Goal: Information Seeking & Learning: Learn about a topic

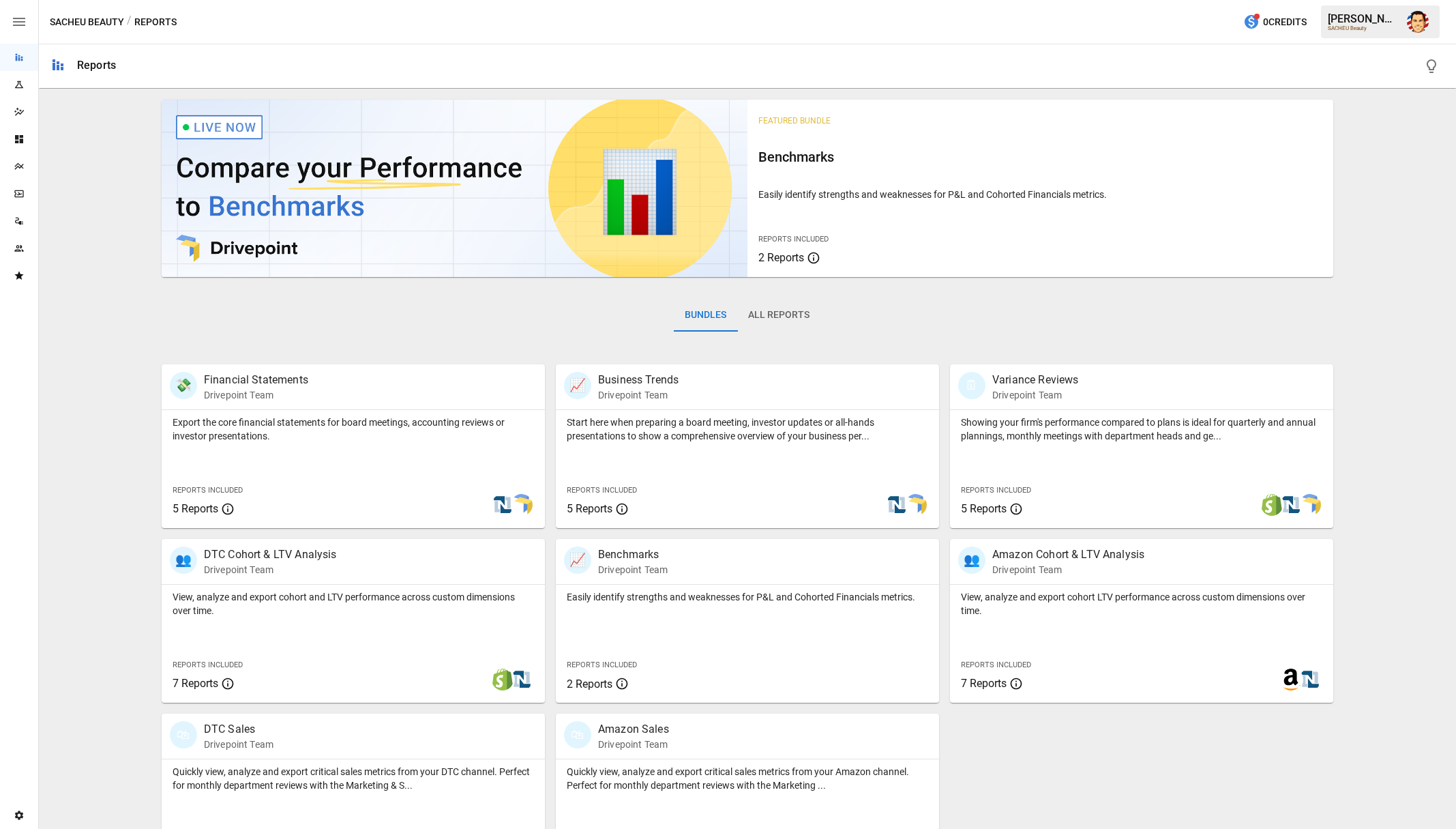
click at [127, 138] on div "Featured Bundle Benchmarks Easily identify strengths and weaknesses for P&L and…" at bounding box center [748, 486] width 1407 height 784
click at [127, 175] on div "Featured Bundle Benchmarks Easily identify strengths and weaknesses for P&L and…" at bounding box center [748, 486] width 1407 height 784
click at [122, 235] on div "Featured Bundle Benchmarks Easily identify strengths and weaknesses for P&L and…" at bounding box center [748, 486] width 1407 height 784
click at [123, 197] on div "Featured Bundle Benchmarks Easily identify strengths and weaknesses for P&L and…" at bounding box center [748, 486] width 1407 height 784
click at [263, 300] on div "Bundles All Reports" at bounding box center [747, 326] width 1172 height 76
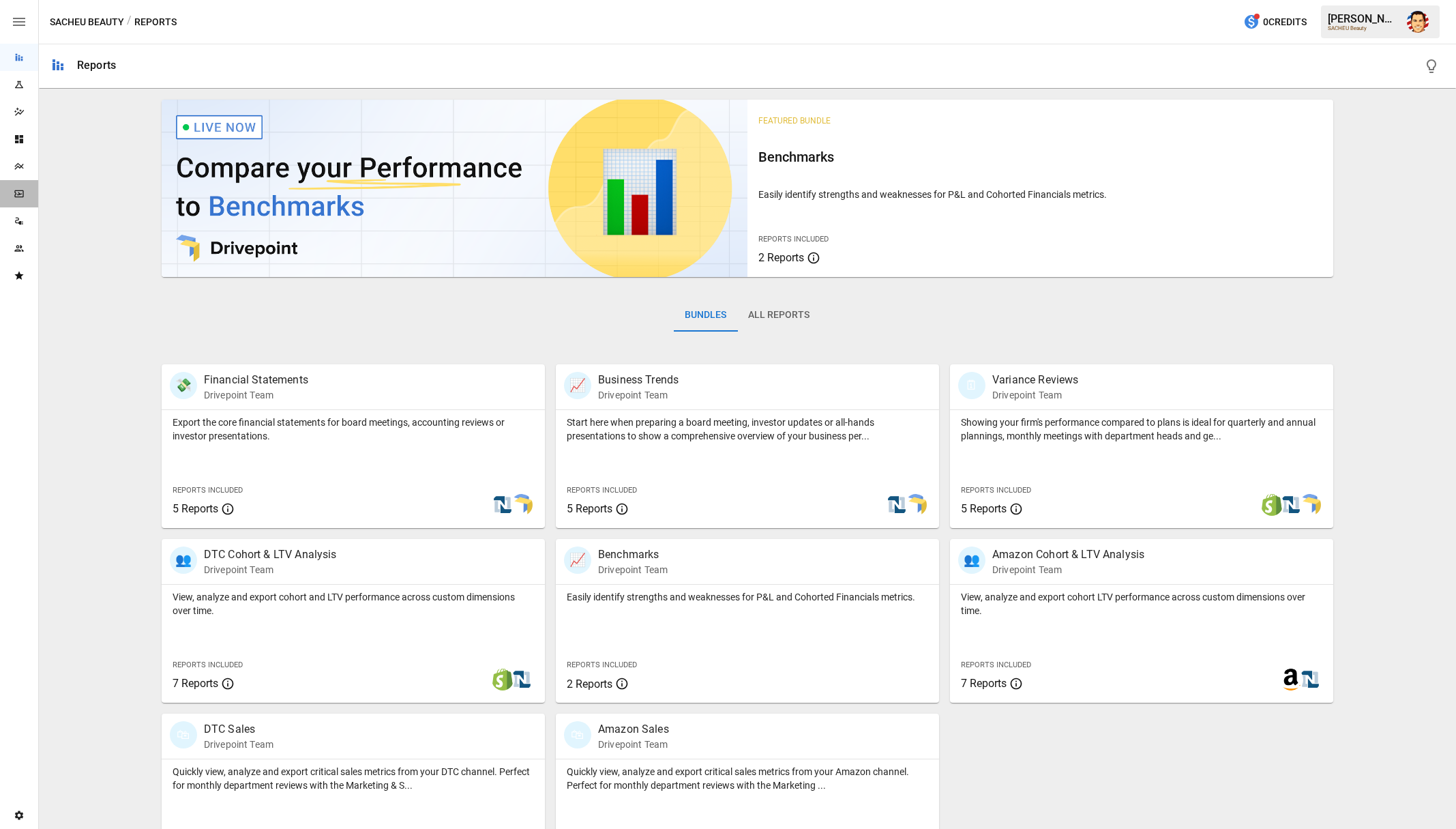
click at [23, 186] on div "SmartModel ™" at bounding box center [19, 193] width 38 height 27
click at [248, 442] on p "Export the core financial statements for board meetings, accounting reviews or …" at bounding box center [354, 429] width 362 height 27
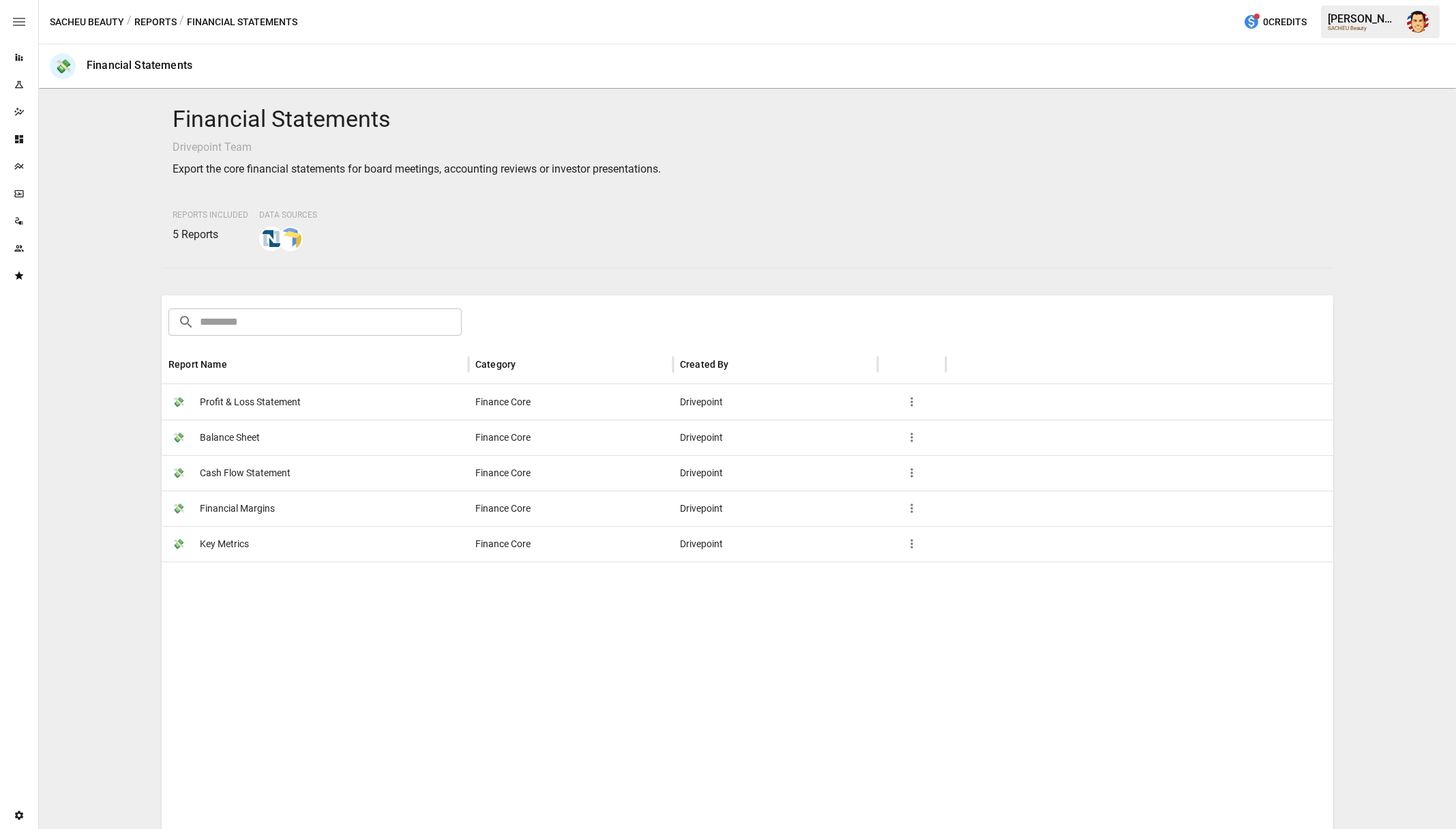
click at [281, 396] on span "Profit & Loss Statement" at bounding box center [250, 402] width 101 height 34
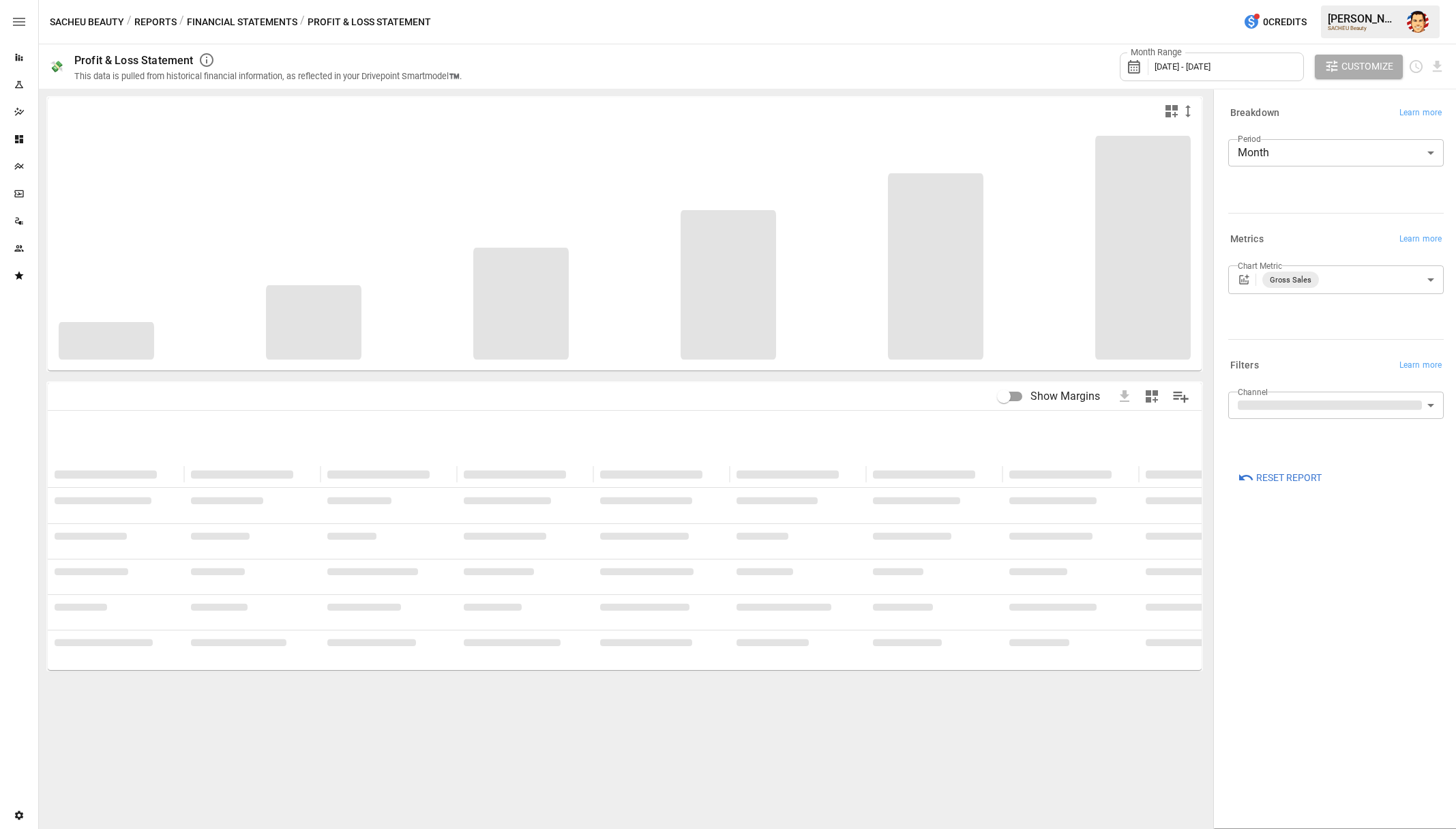
click at [156, 21] on button "Reports" at bounding box center [156, 22] width 43 height 17
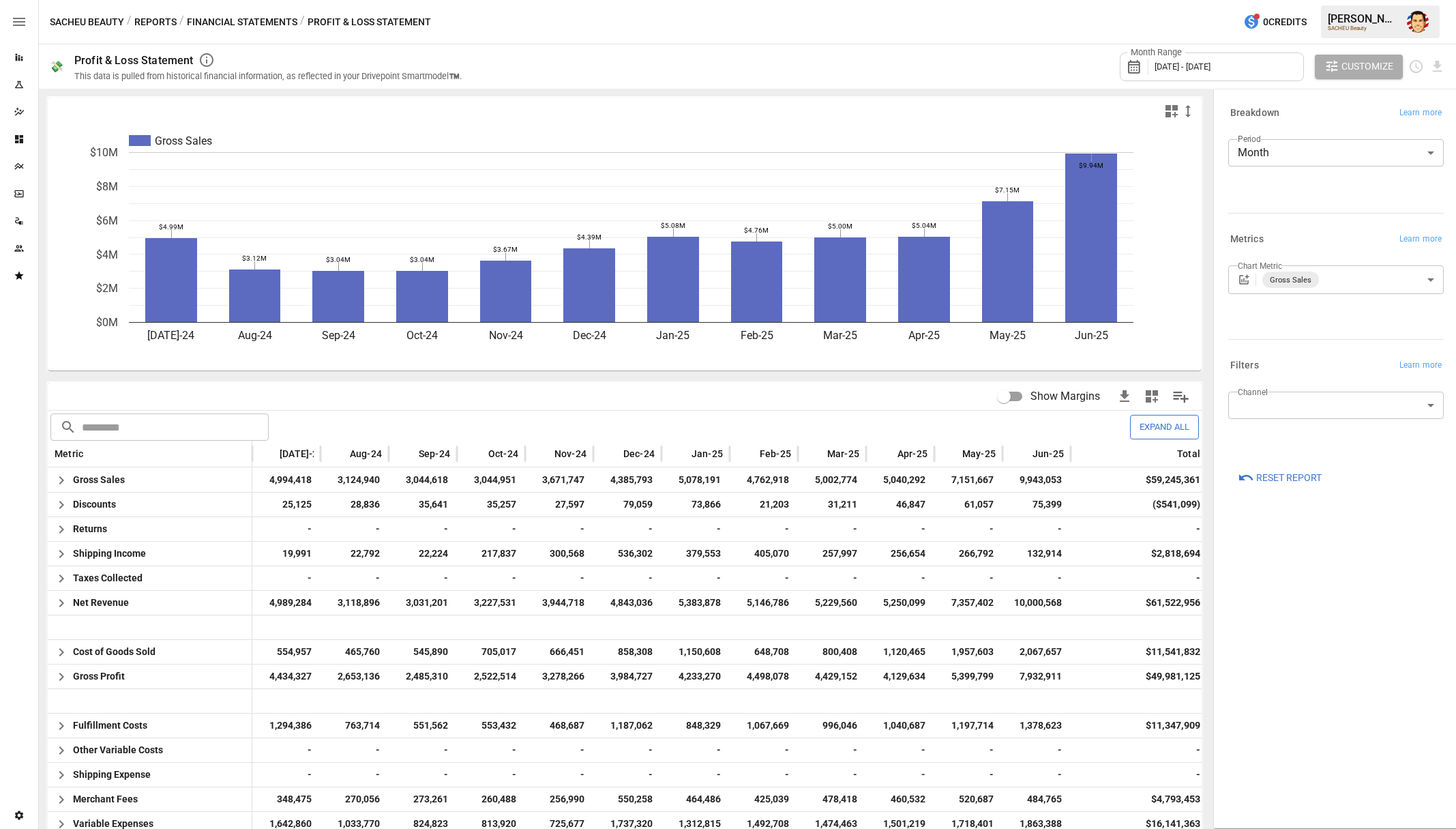
click at [151, 23] on button "Reports" at bounding box center [156, 22] width 43 height 17
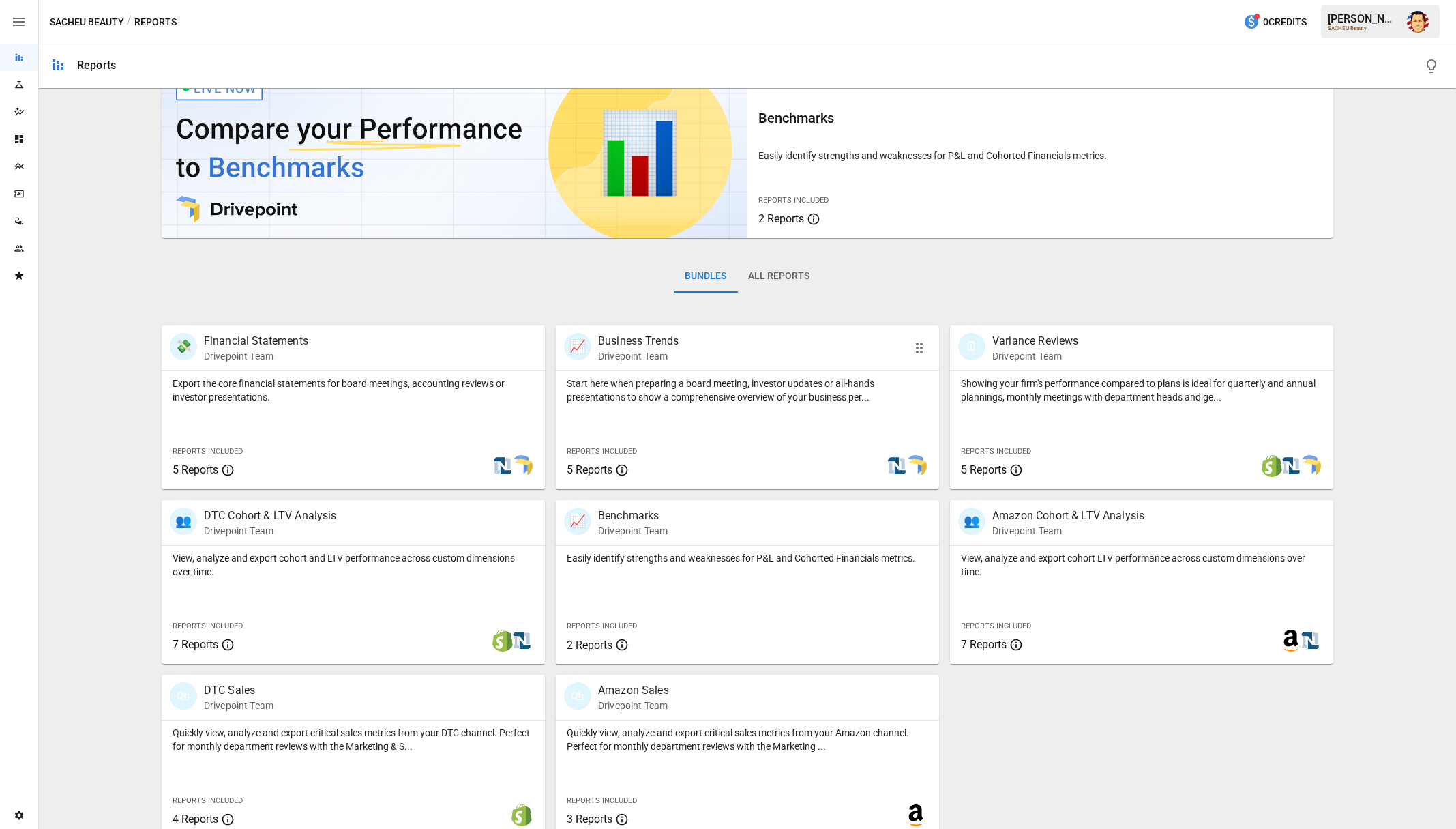
scroll to position [53, 0]
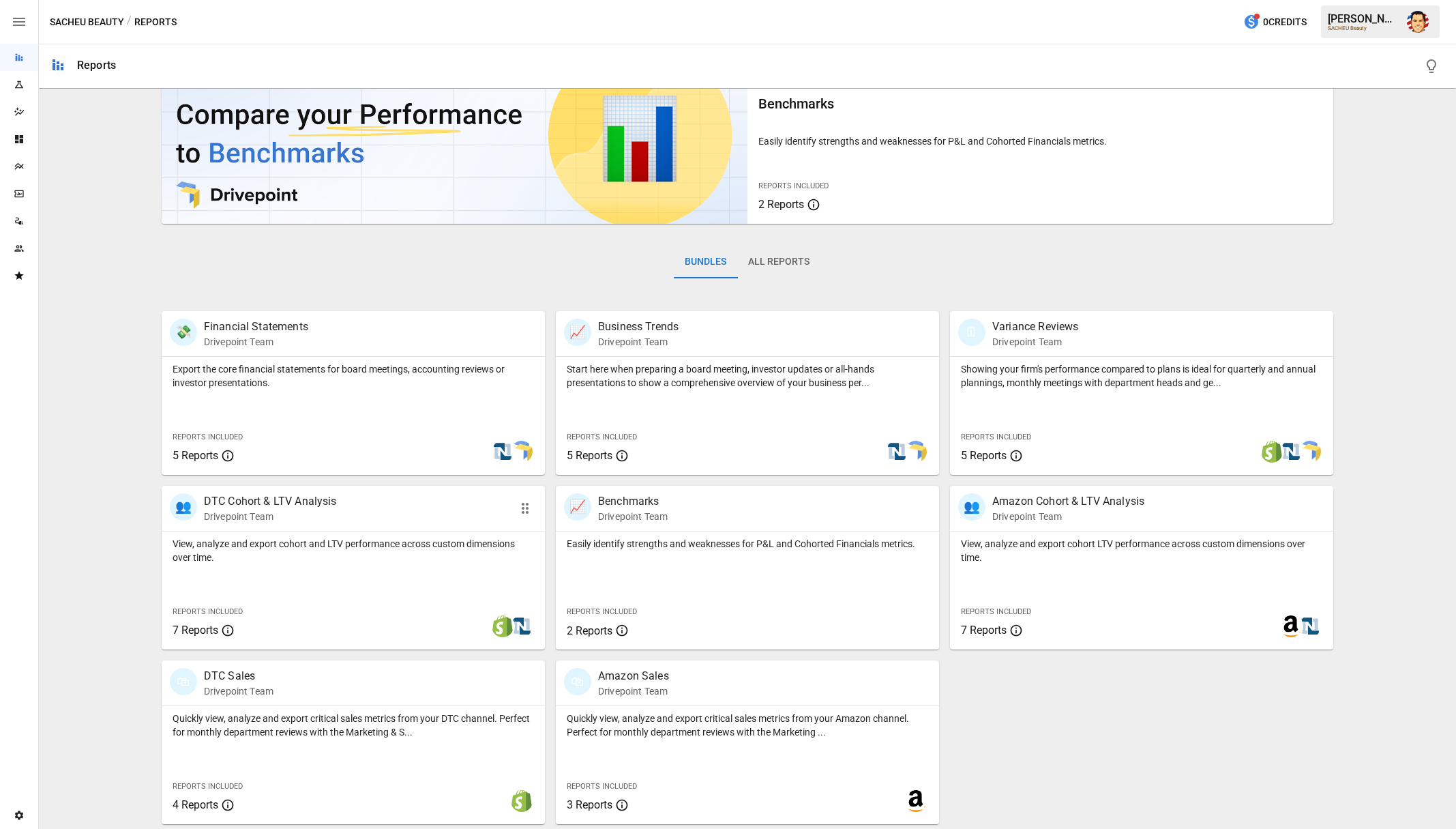
click at [298, 569] on div "View, analyze and export cohort and LTV performance across custom dimensions ov…" at bounding box center [353, 590] width 383 height 118
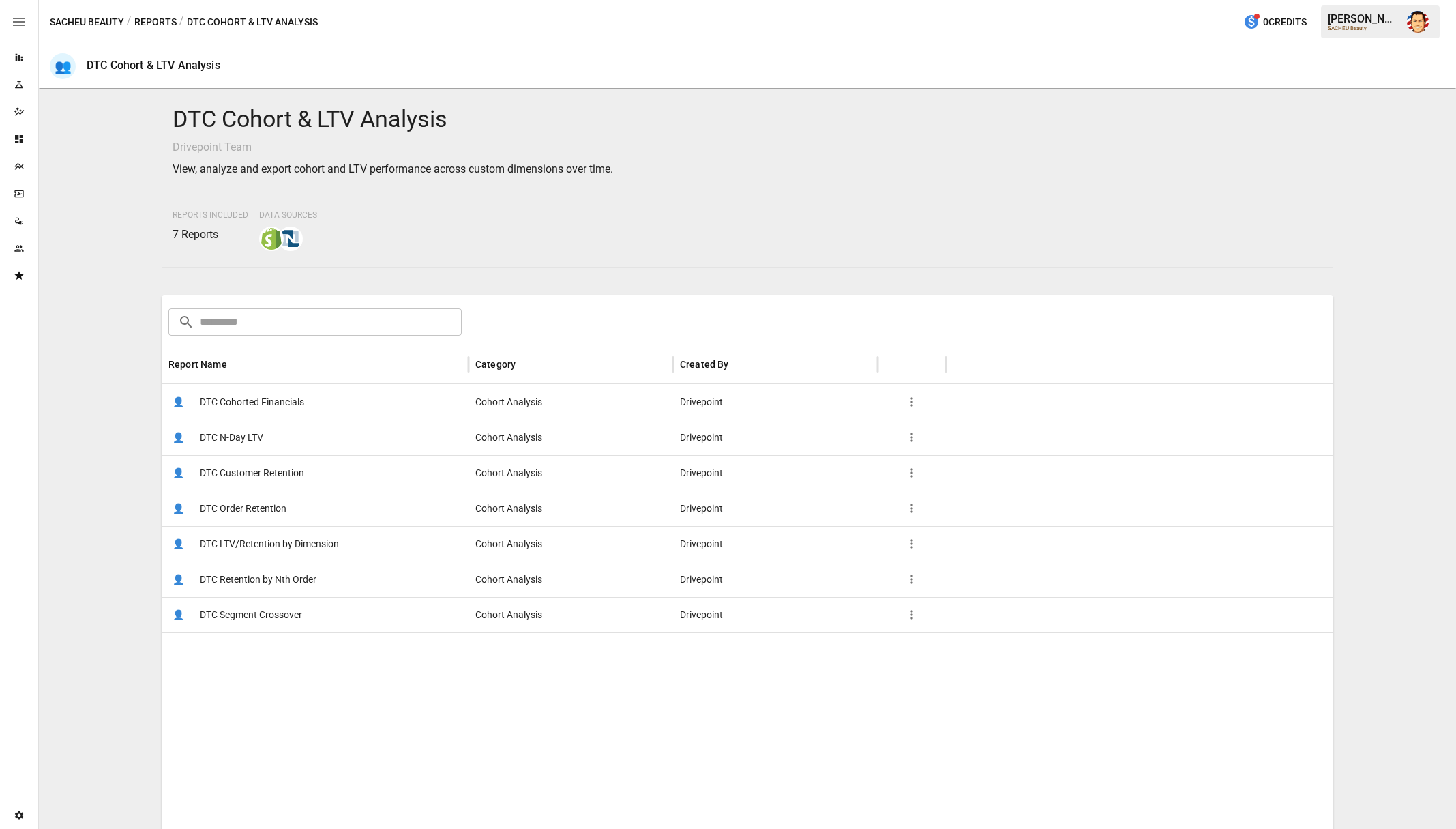
click at [292, 403] on span "DTC Cohorted Financials" at bounding box center [251, 402] width 104 height 34
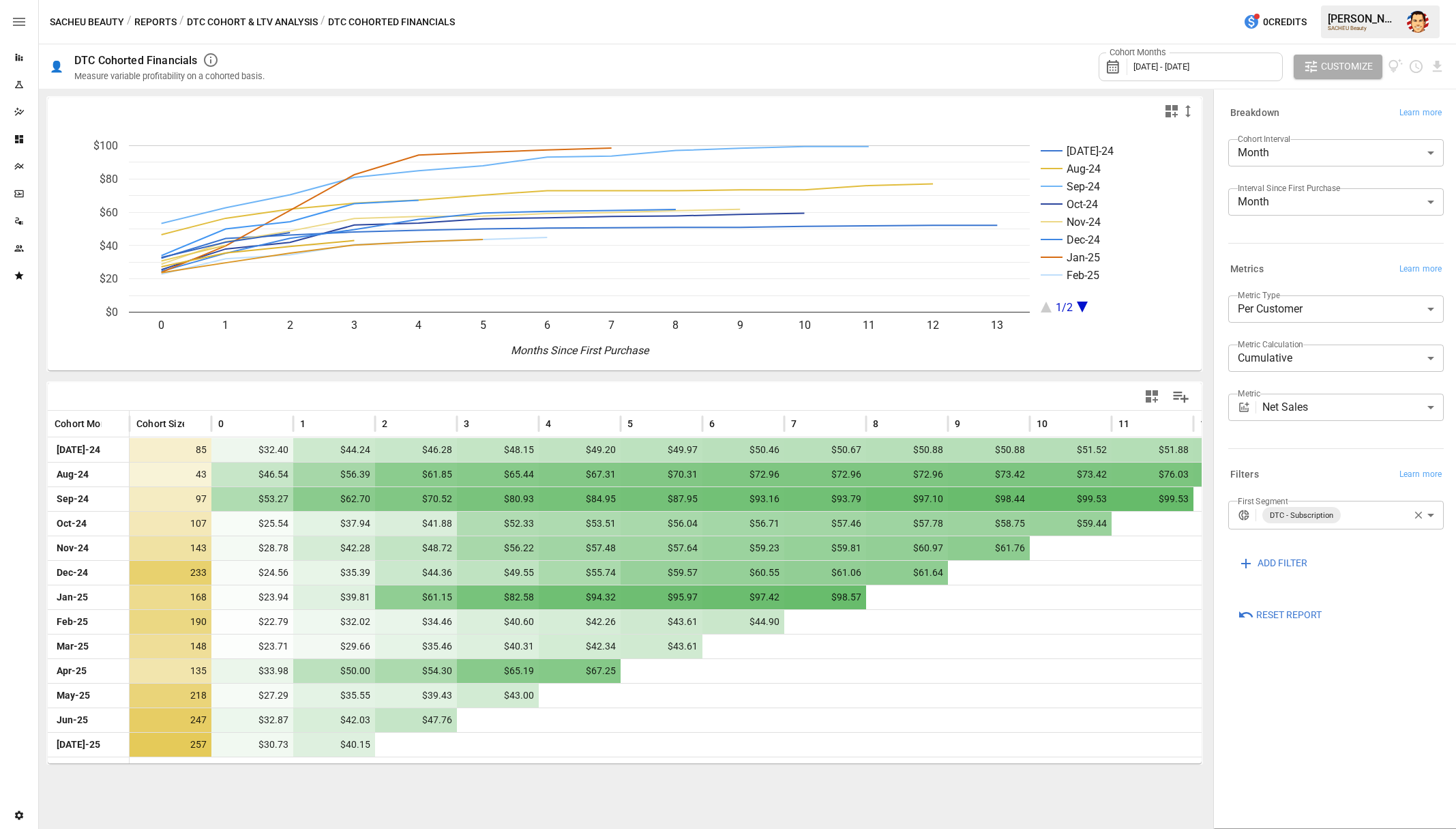
click at [802, 45] on div "Cohort Months [DATE] - [DATE] Customize" at bounding box center [863, 67] width 1165 height 45
click at [805, 37] on div "SACHEU Beauty / Reports / DTC Cohort & LTV Analysis / DTC Cohorted Financials 0…" at bounding box center [747, 21] width 1417 height 44
click at [17, 215] on icon "Data Sources" at bounding box center [19, 221] width 11 height 11
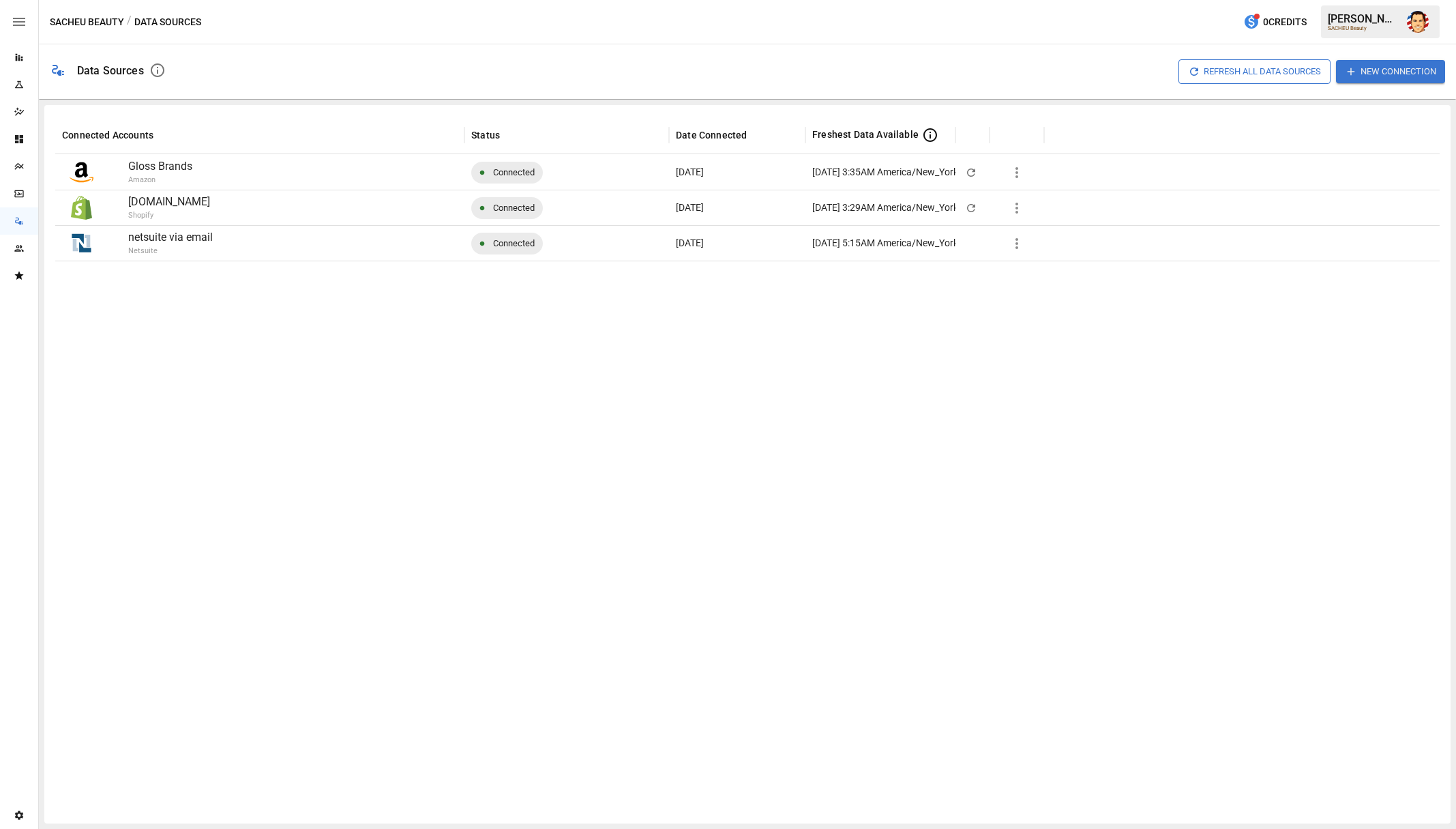
click at [1042, 294] on div at bounding box center [748, 537] width 1385 height 552
click at [1033, 307] on div at bounding box center [748, 537] width 1385 height 552
click at [1408, 28] on button "button" at bounding box center [1418, 21] width 38 height 38
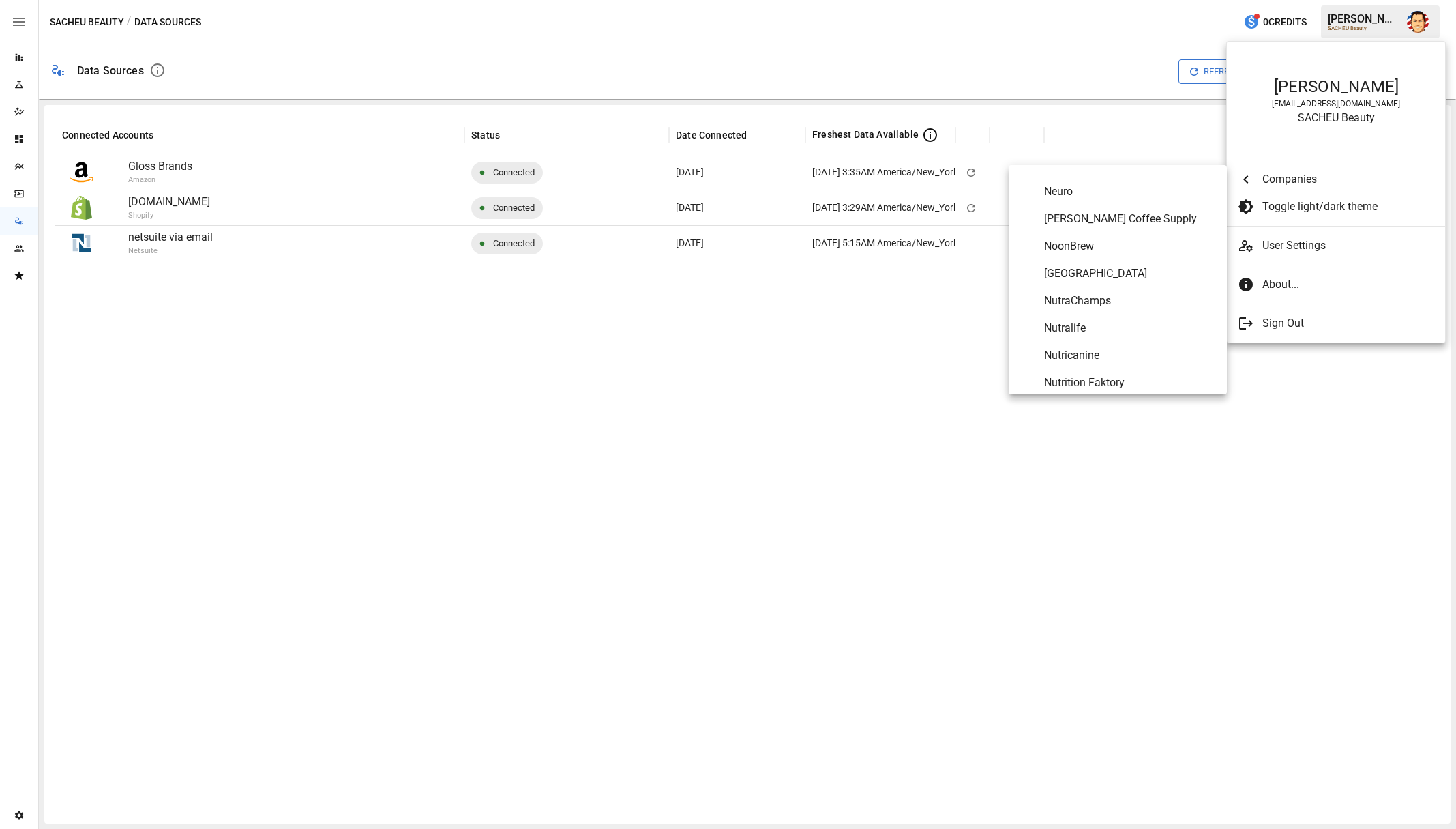
scroll to position [5557, 0]
drag, startPoint x: 1286, startPoint y: 63, endPoint x: 1224, endPoint y: 38, distance: 66.9
click at [1286, 63] on li "[PERSON_NAME] [PERSON_NAME][EMAIL_ADDRESS][DOMAIN_NAME] SACHEU Beauty" at bounding box center [1335, 100] width 218 height 107
drag, startPoint x: 1220, startPoint y: 35, endPoint x: 1185, endPoint y: 15, distance: 40.3
click at [1217, 32] on div at bounding box center [728, 414] width 1456 height 829
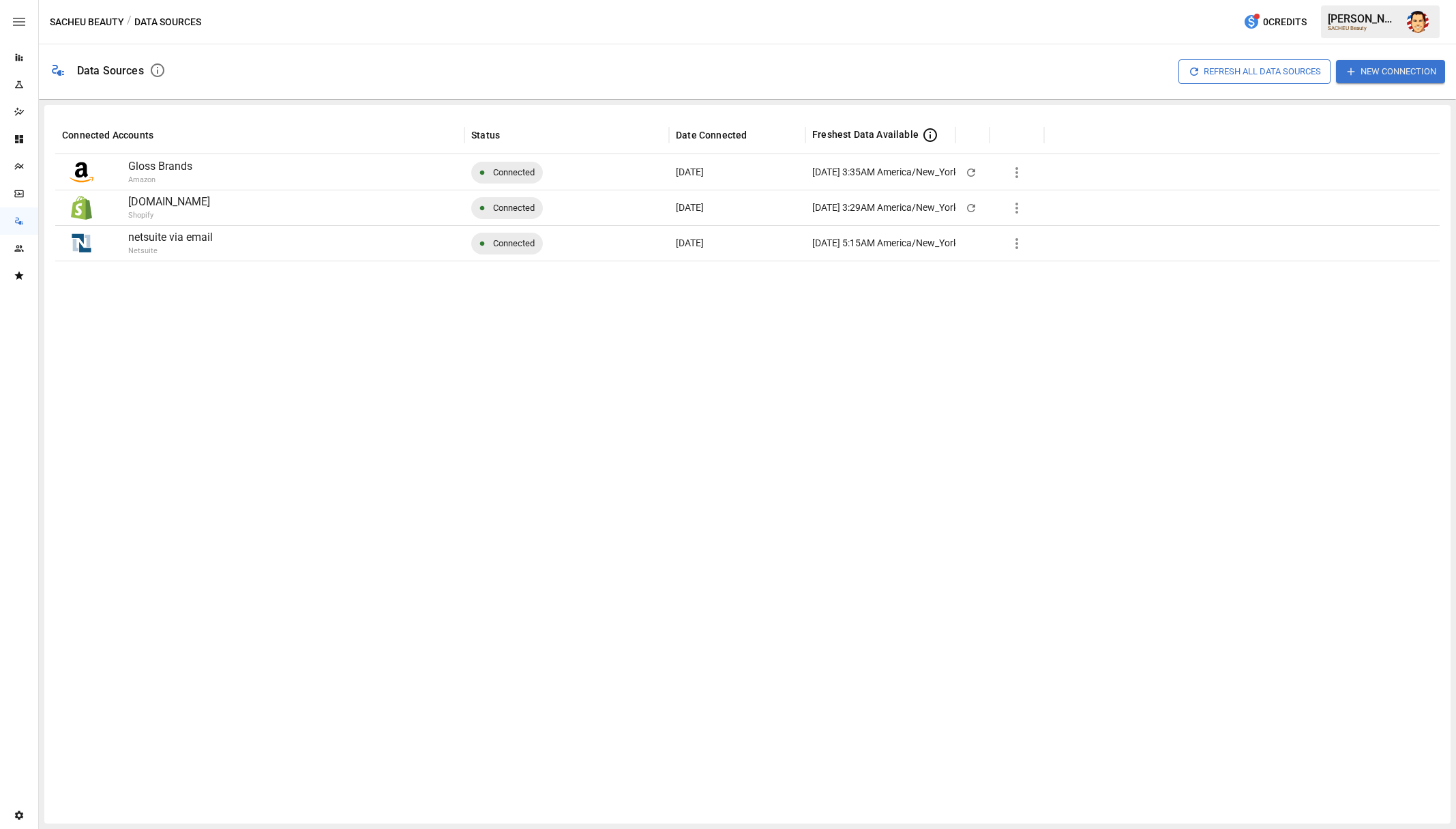
click at [411, 650] on div at bounding box center [748, 537] width 1385 height 552
click at [410, 641] on div at bounding box center [748, 537] width 1385 height 552
